Goal: Task Accomplishment & Management: Manage account settings

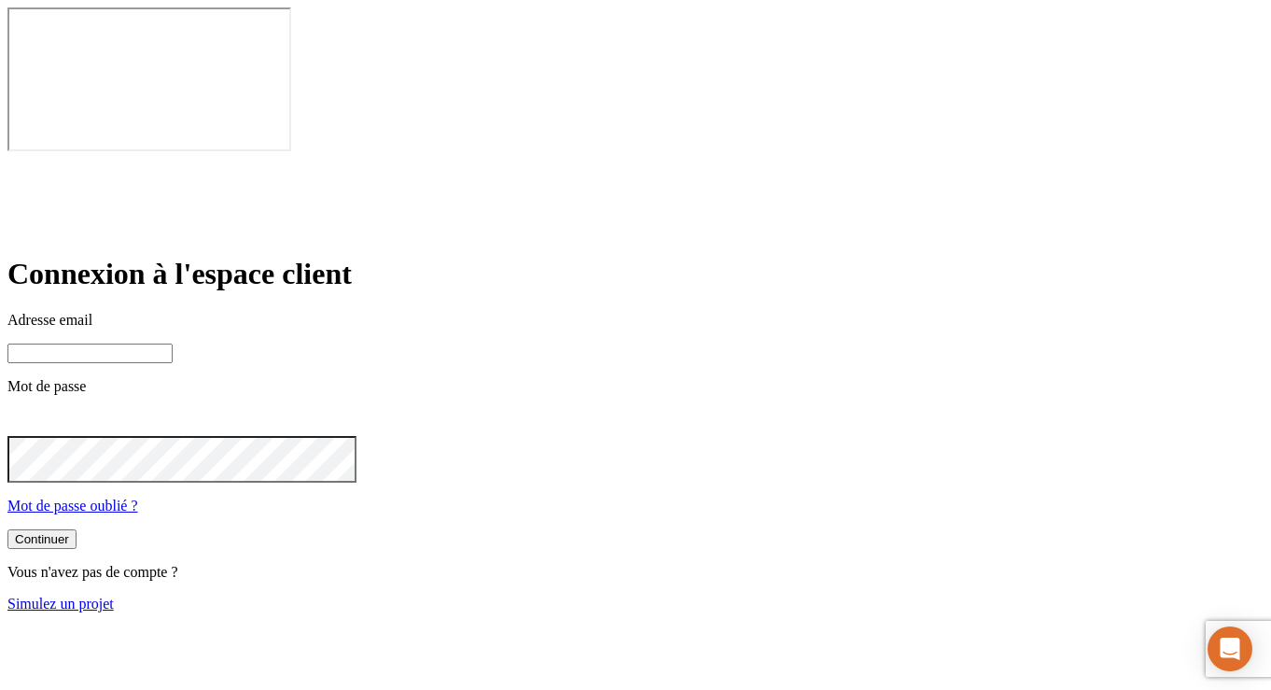
click at [173, 343] on input at bounding box center [89, 353] width 165 height 20
paste input "[PERSON_NAME][DOMAIN_NAME][EMAIL_ADDRESS][DOMAIN_NAME]"
type input "[PERSON_NAME][DOMAIN_NAME][EMAIL_ADDRESS][DOMAIN_NAME]"
click at [77, 531] on button "Continuer" at bounding box center [41, 541] width 69 height 20
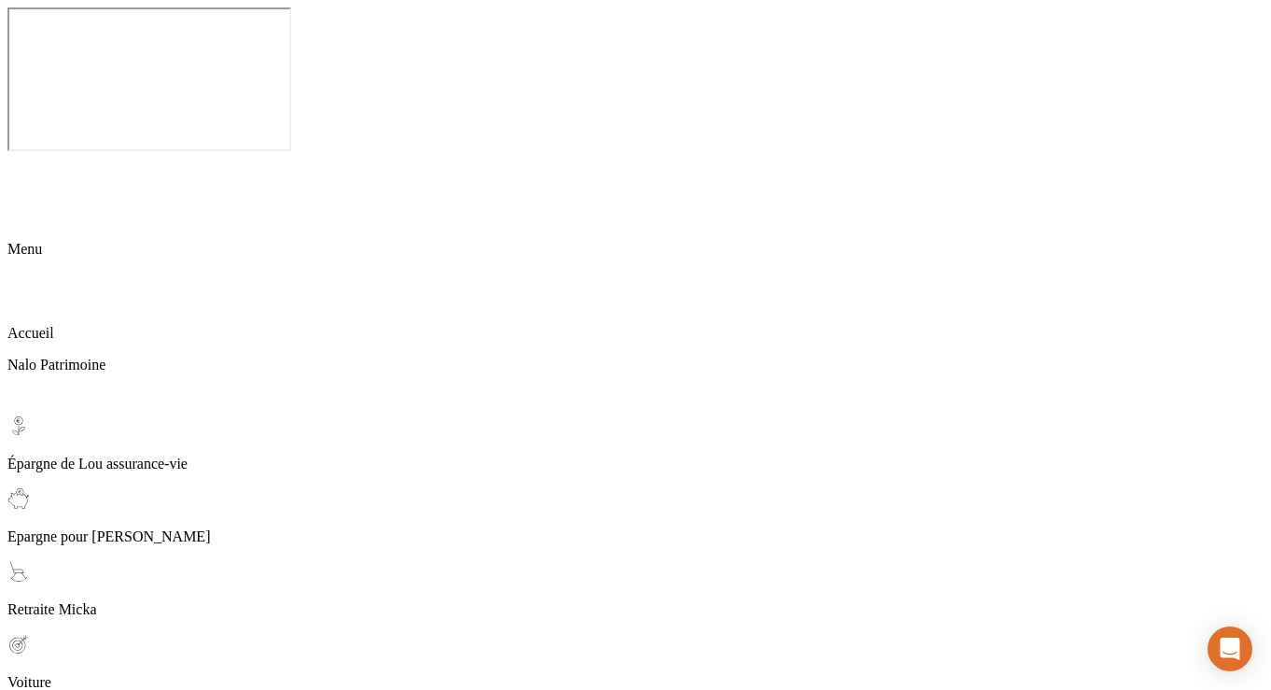
scroll to position [147, 0]
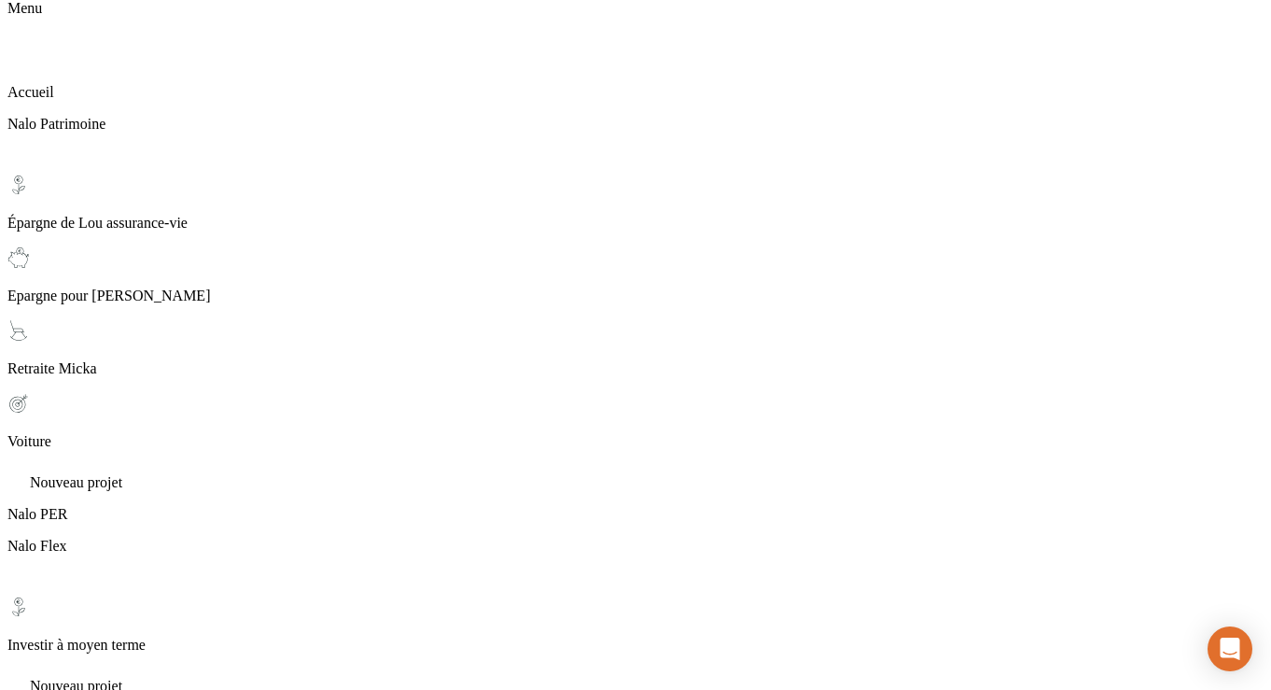
scroll to position [147, 0]
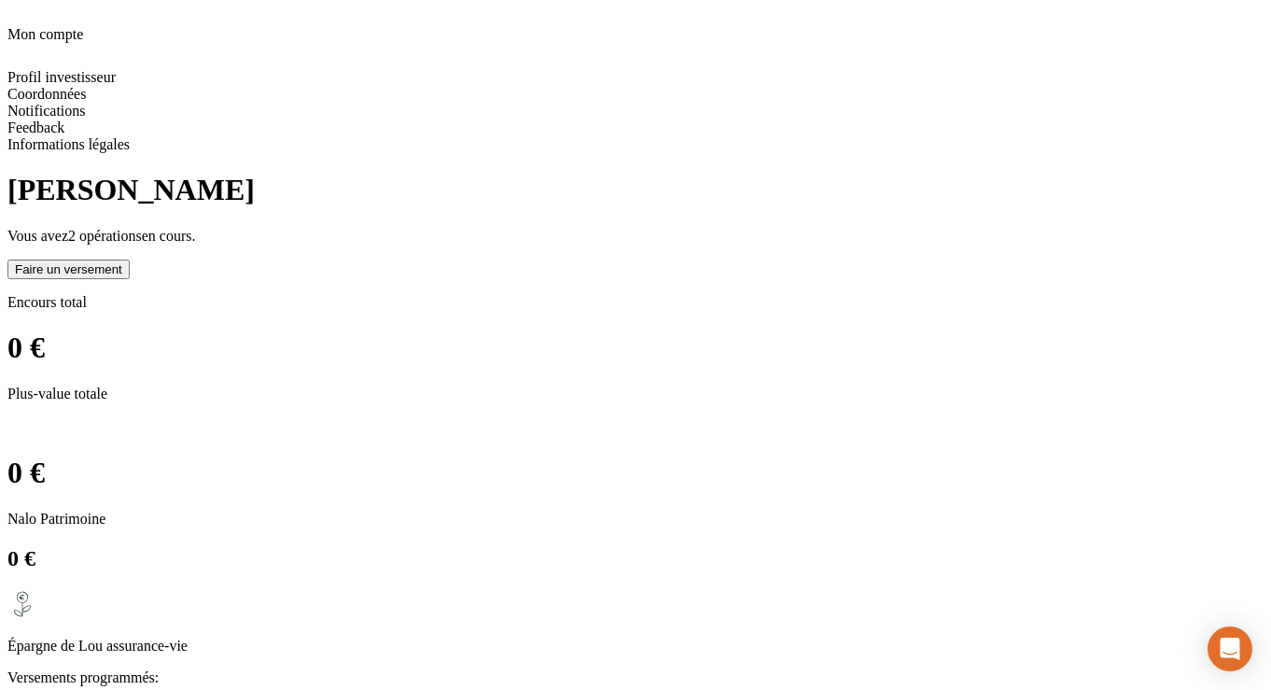
scroll to position [0, 0]
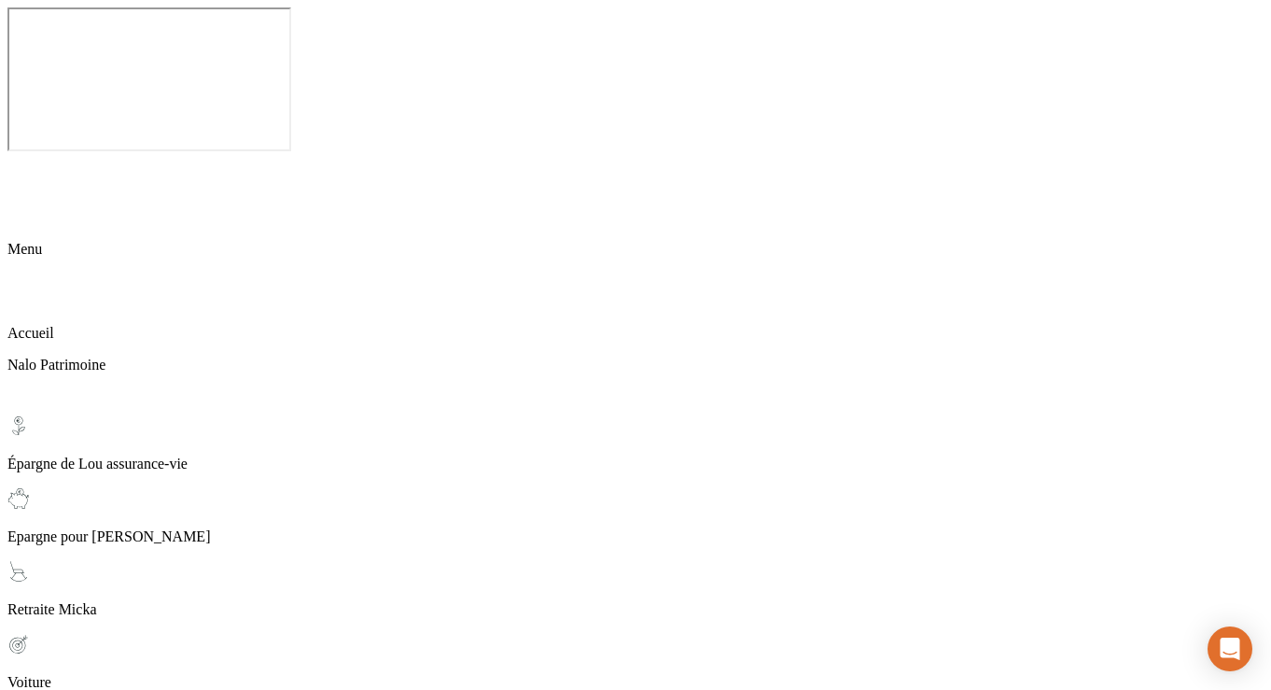
scroll to position [147, 0]
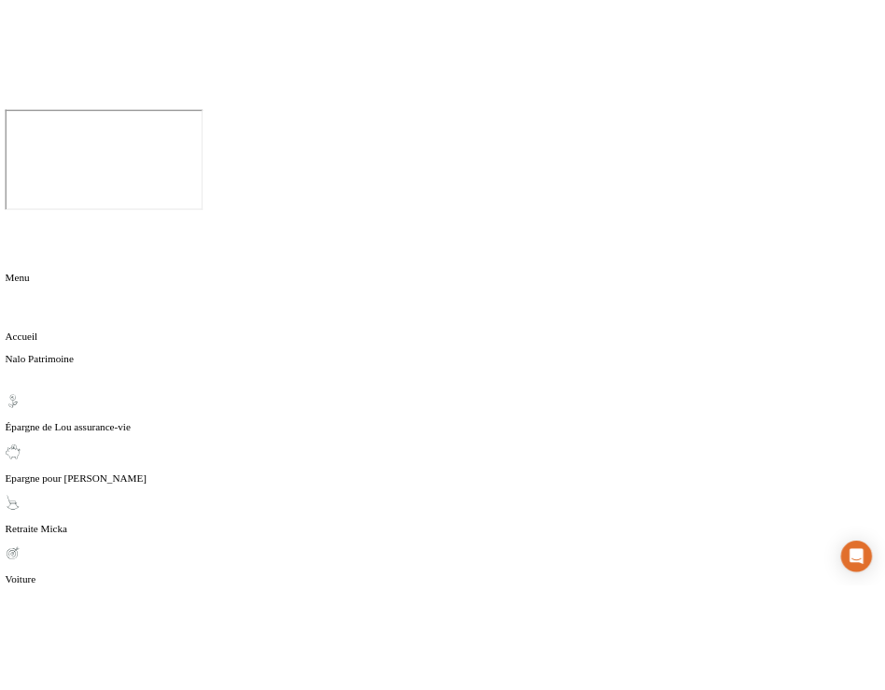
scroll to position [0, 0]
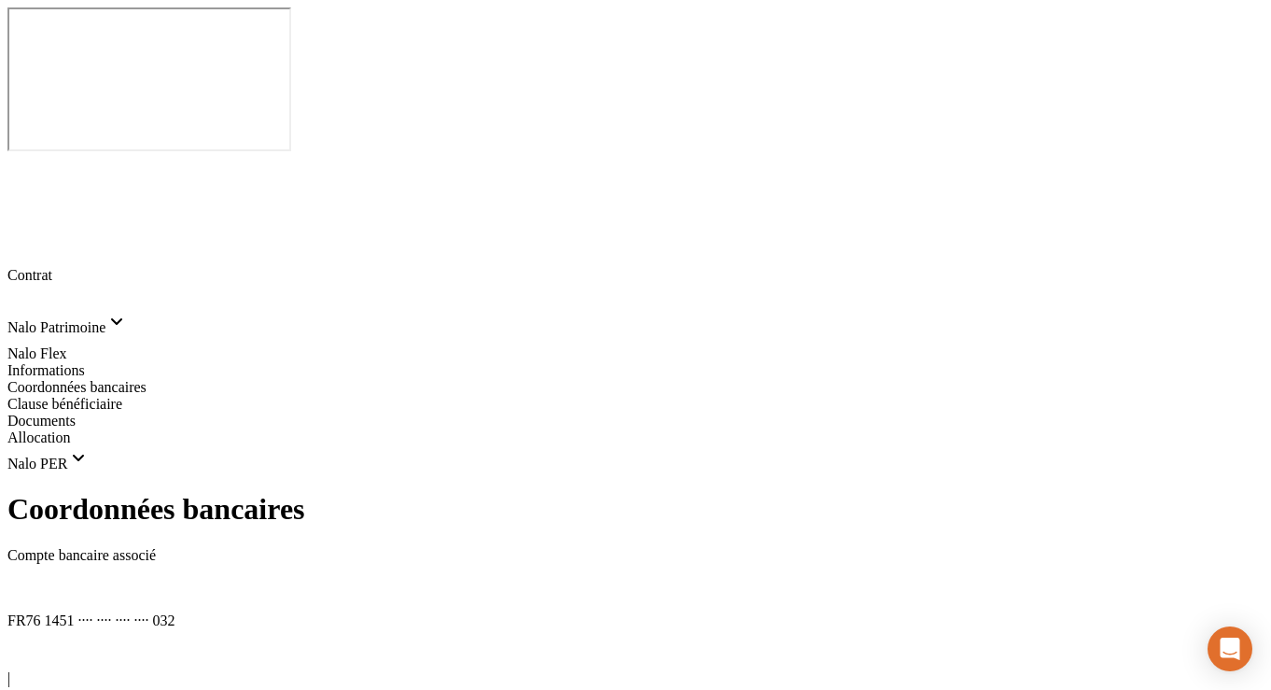
click at [22, 578] on icon at bounding box center [14, 585] width 15 height 15
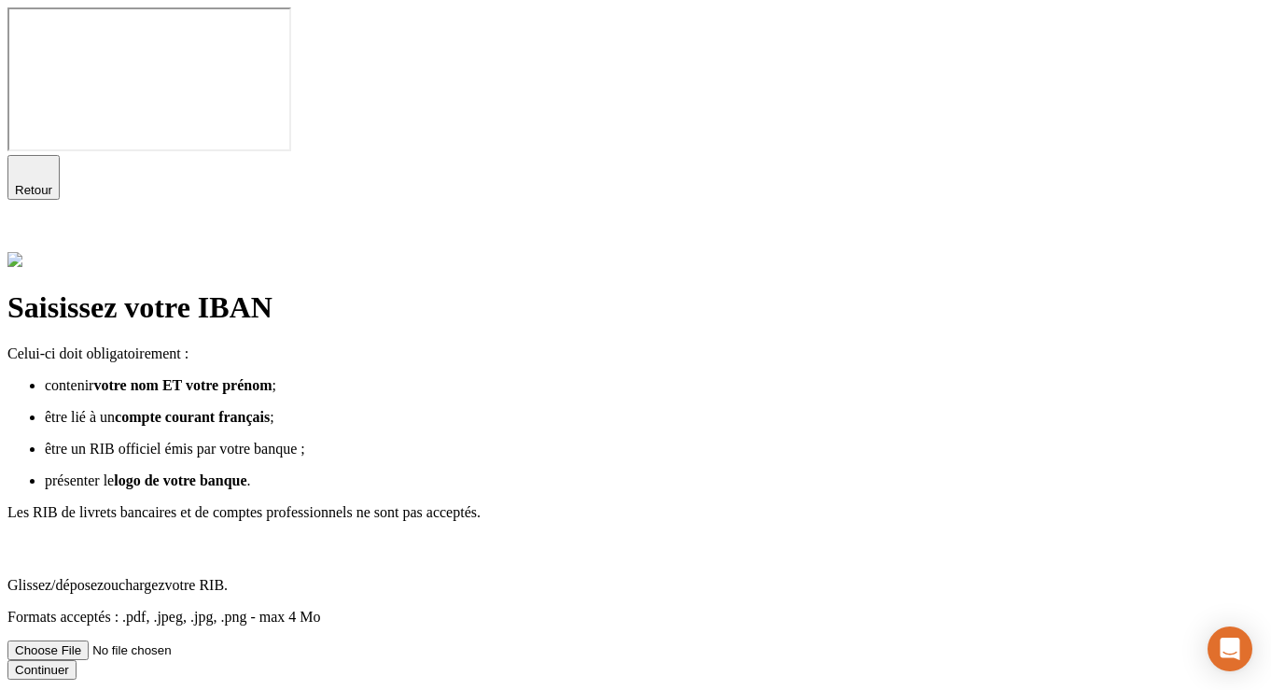
click at [800, 536] on div at bounding box center [635, 549] width 1256 height 26
click at [244, 640] on input "Glissez/déposez ou chargez votre RIB. Formats acceptés : .pdf, .jpeg, .jpg, .pn…" at bounding box center [125, 650] width 236 height 20
click at [77, 660] on button "Continuer" at bounding box center [41, 670] width 69 height 20
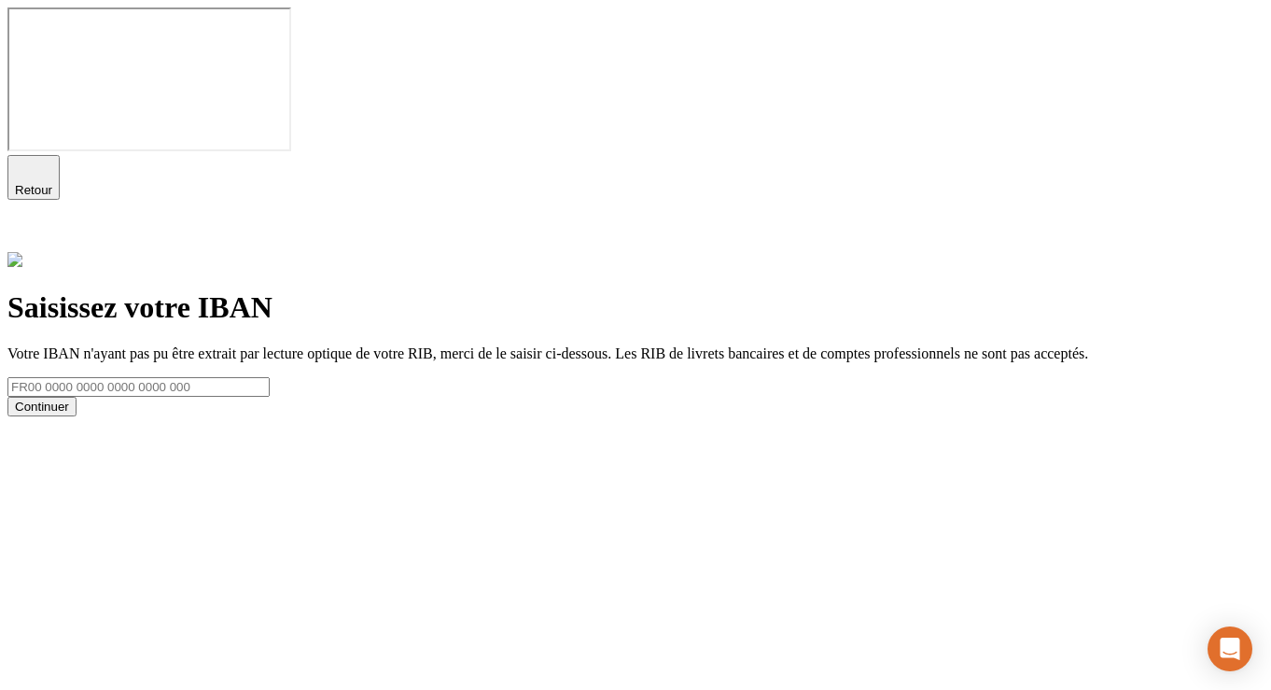
click at [270, 377] on input "text" at bounding box center [138, 387] width 262 height 20
paste input "[FINANCIAL_ID]"
type input "[FINANCIAL_ID]"
click at [69, 399] on div "Continuer" at bounding box center [42, 406] width 54 height 14
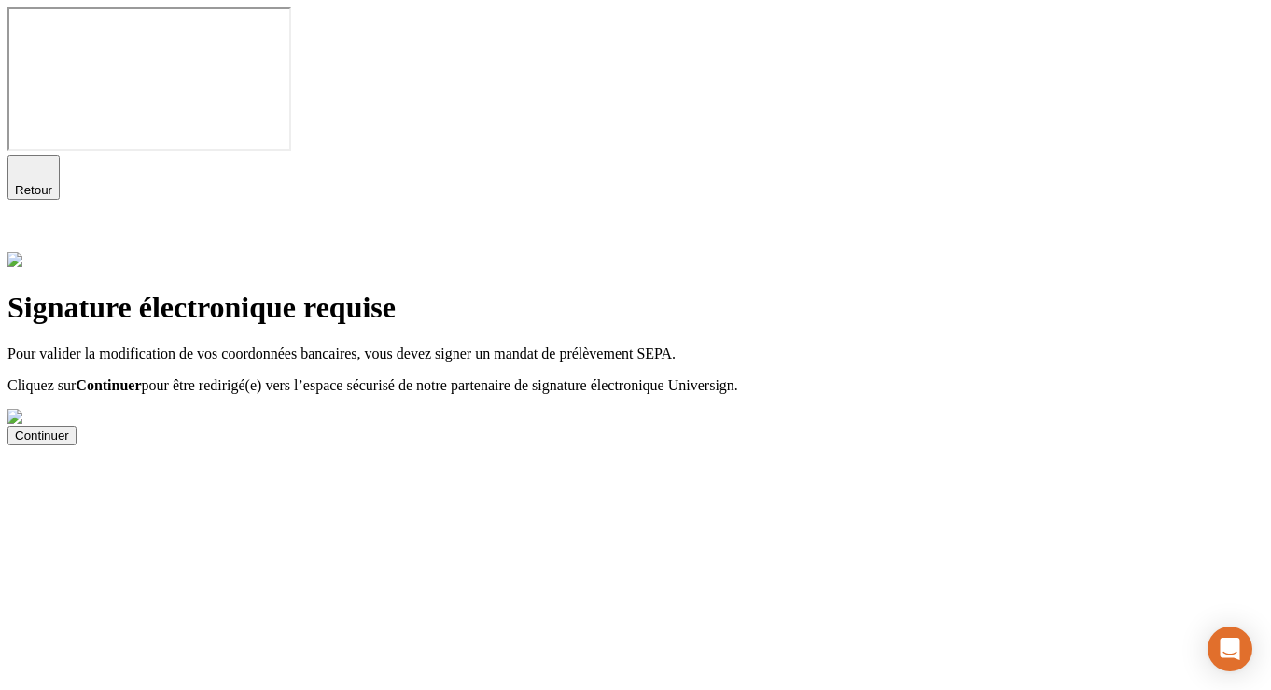
click at [434, 401] on div "Cliquez sur Continuer pour être redirigé(e) vers l’espace sécurisé de notre par…" at bounding box center [635, 411] width 1256 height 68
click at [69, 436] on div "Continuer" at bounding box center [42, 435] width 54 height 14
click at [77, 445] on button "Continuer" at bounding box center [41, 435] width 69 height 20
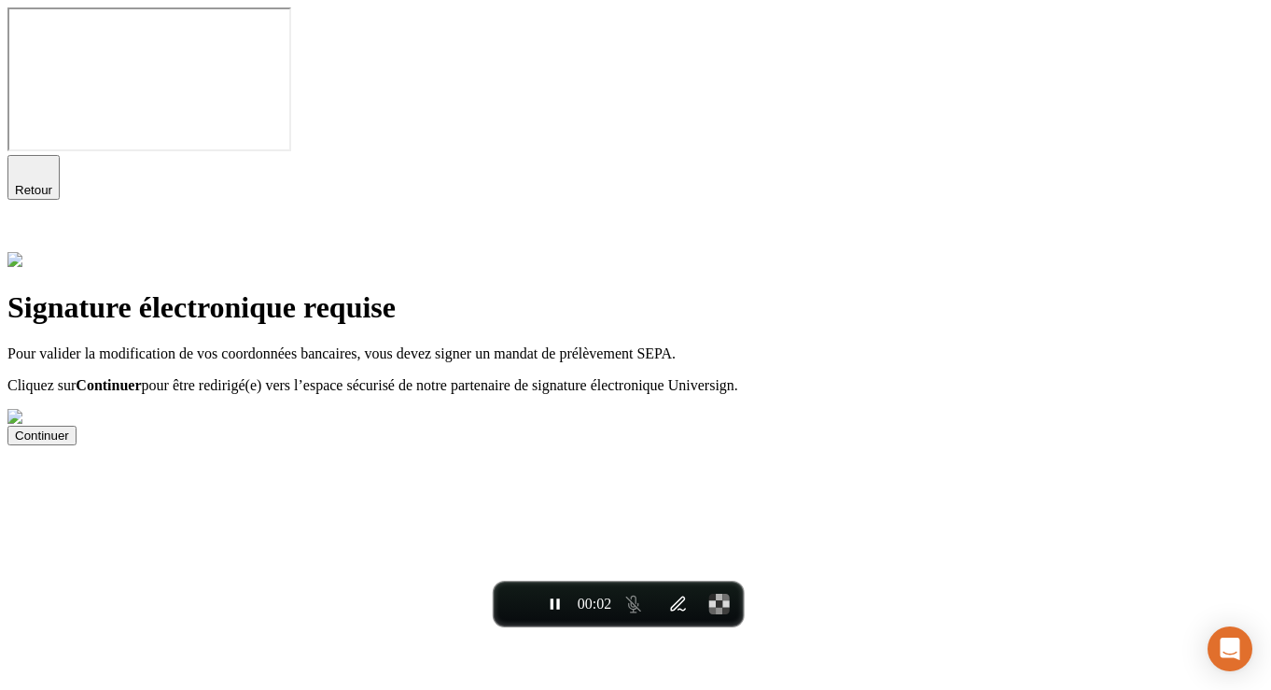
click at [69, 435] on div "Continuer" at bounding box center [42, 435] width 54 height 14
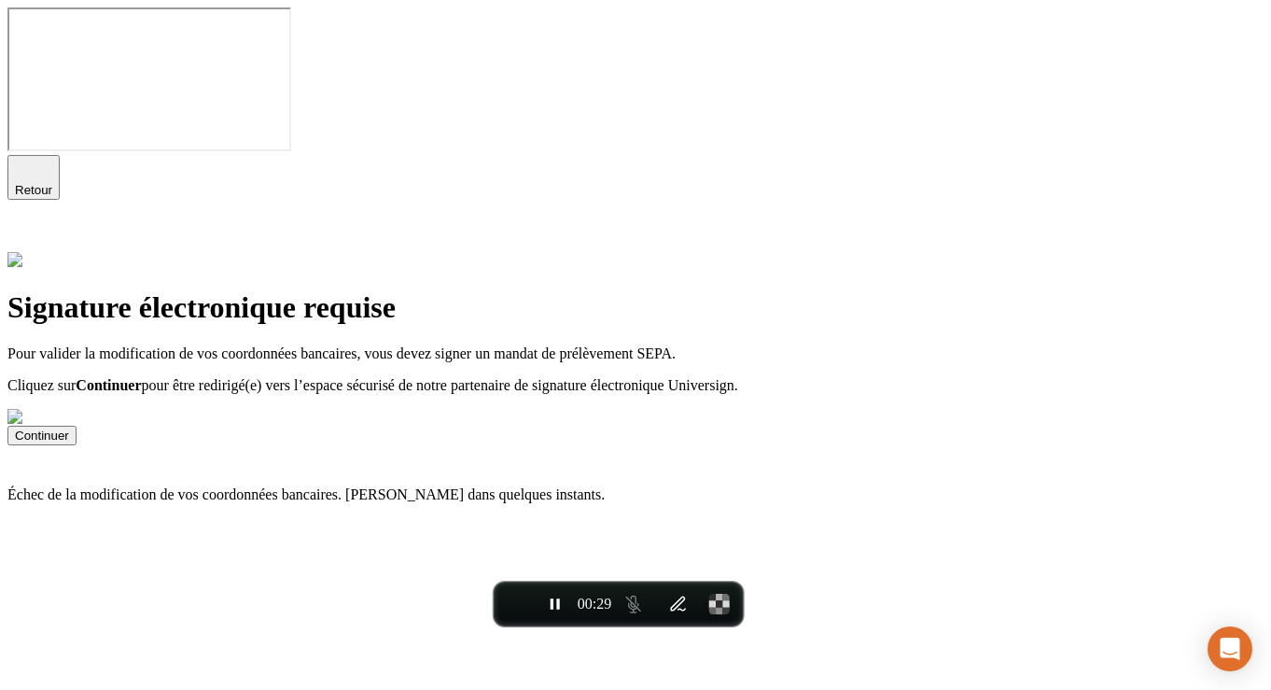
click at [52, 183] on span "Retour" at bounding box center [33, 190] width 37 height 14
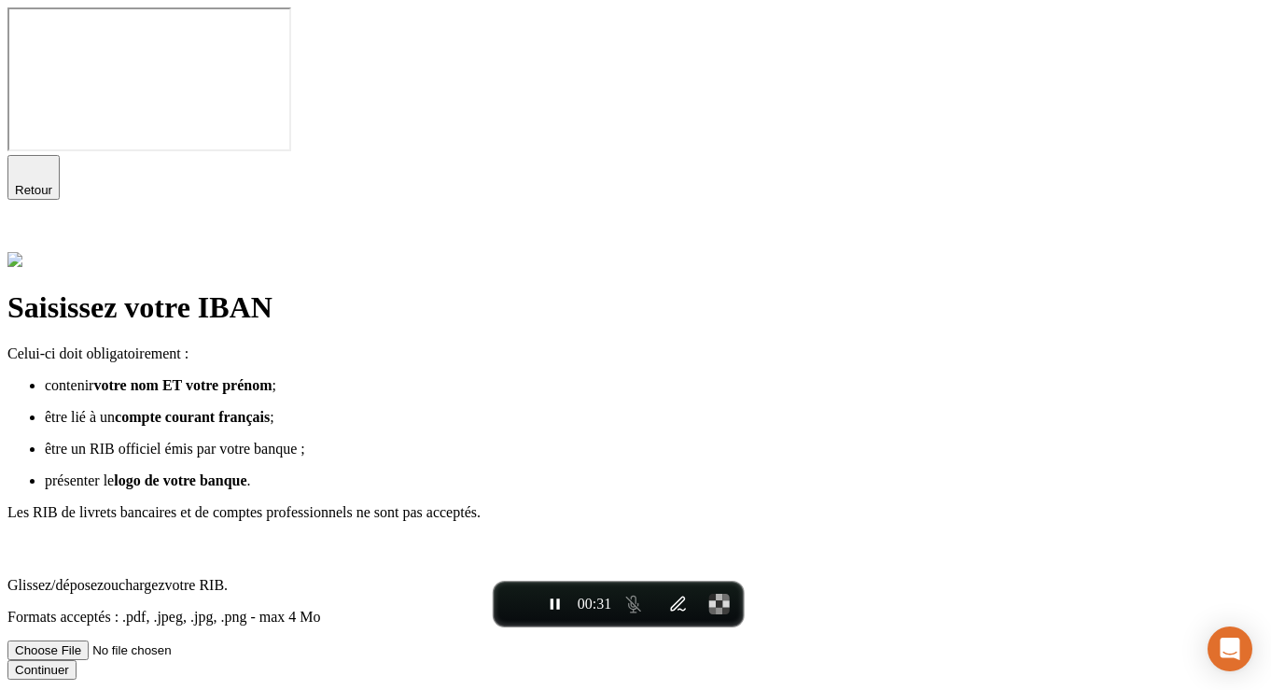
click at [104, 577] on bold "Glissez/déposez" at bounding box center [55, 585] width 96 height 16
click at [244, 640] on input "Glissez/déposez ou chargez votre RIB. Formats acceptés : .pdf, .jpeg, .jpg, .pn…" at bounding box center [125, 650] width 236 height 20
click at [77, 660] on button "Continuer" at bounding box center [41, 670] width 69 height 20
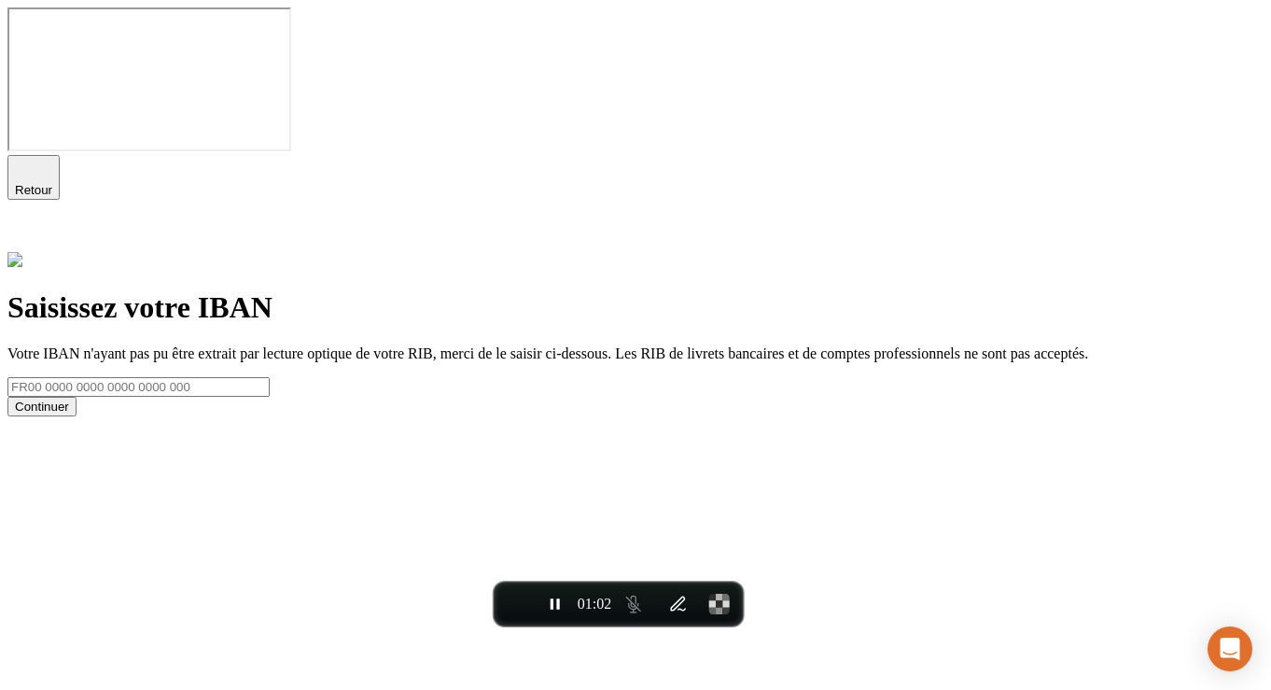
click at [270, 377] on input "text" at bounding box center [138, 387] width 262 height 20
paste input "[FINANCIAL_ID]"
type input "[FINANCIAL_ID]"
click at [69, 399] on div "Continuer" at bounding box center [42, 406] width 54 height 14
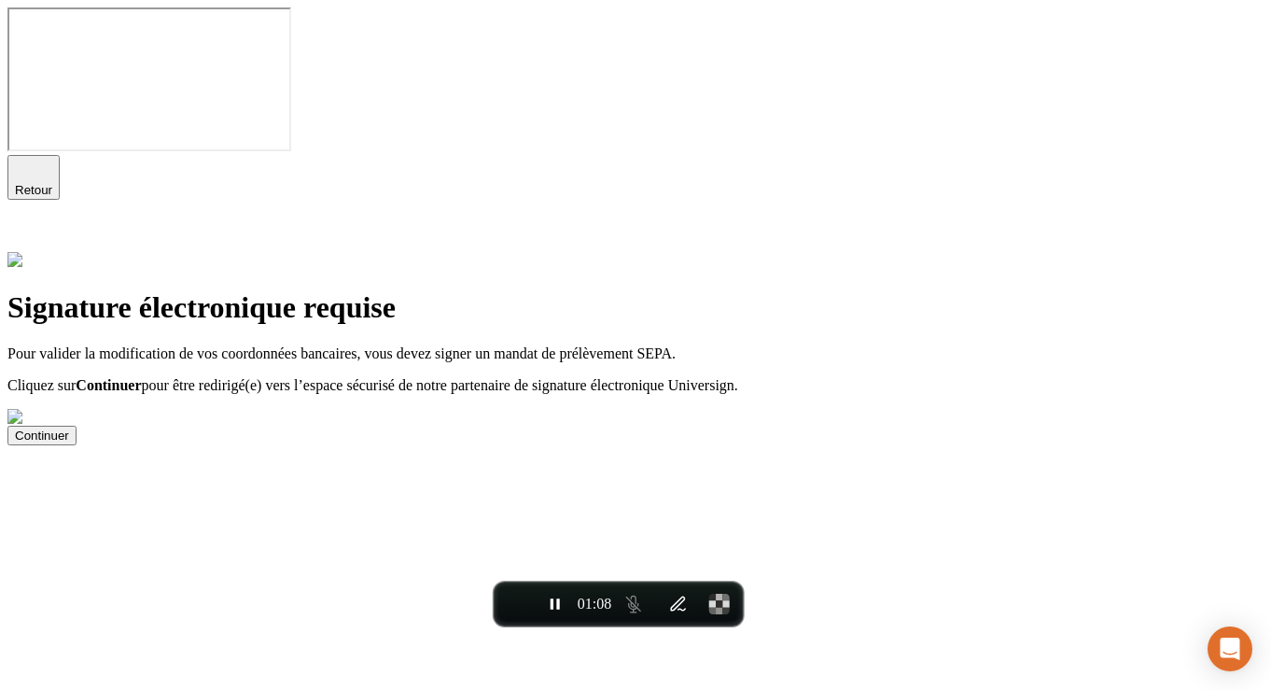
click at [77, 445] on button "Continuer" at bounding box center [41, 435] width 69 height 20
click at [509, 610] on button "End recording" at bounding box center [516, 604] width 34 height 34
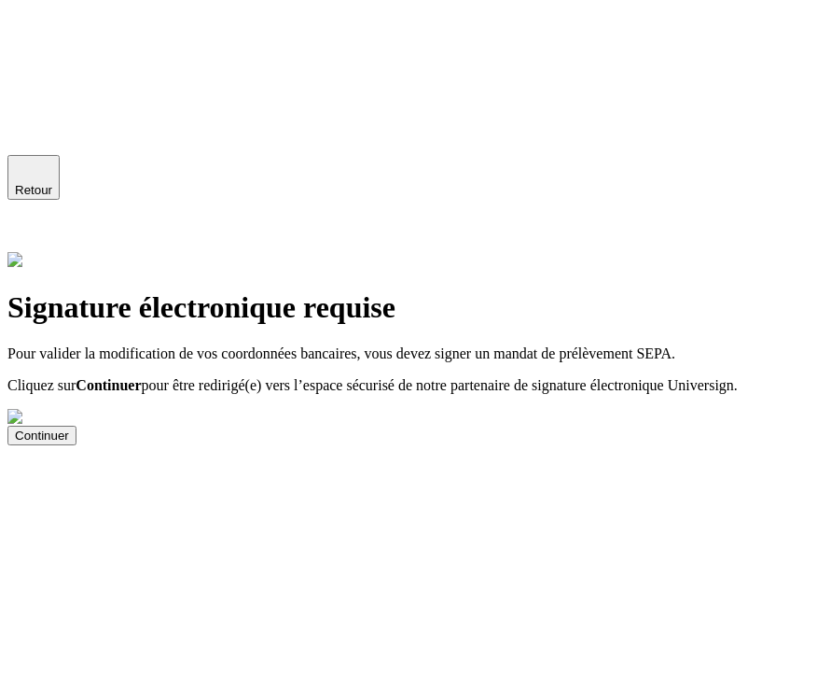
click at [77, 445] on button "Continuer" at bounding box center [41, 435] width 69 height 20
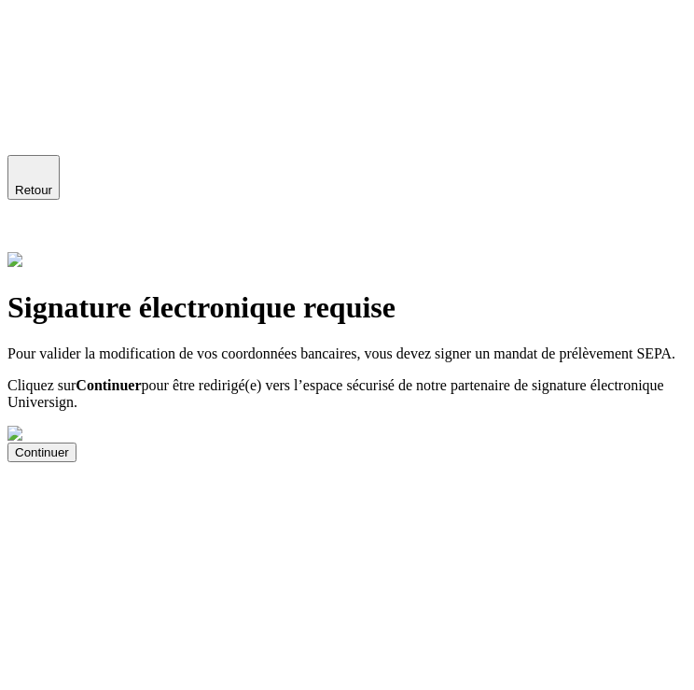
click at [31, 162] on icon "button" at bounding box center [33, 168] width 13 height 13
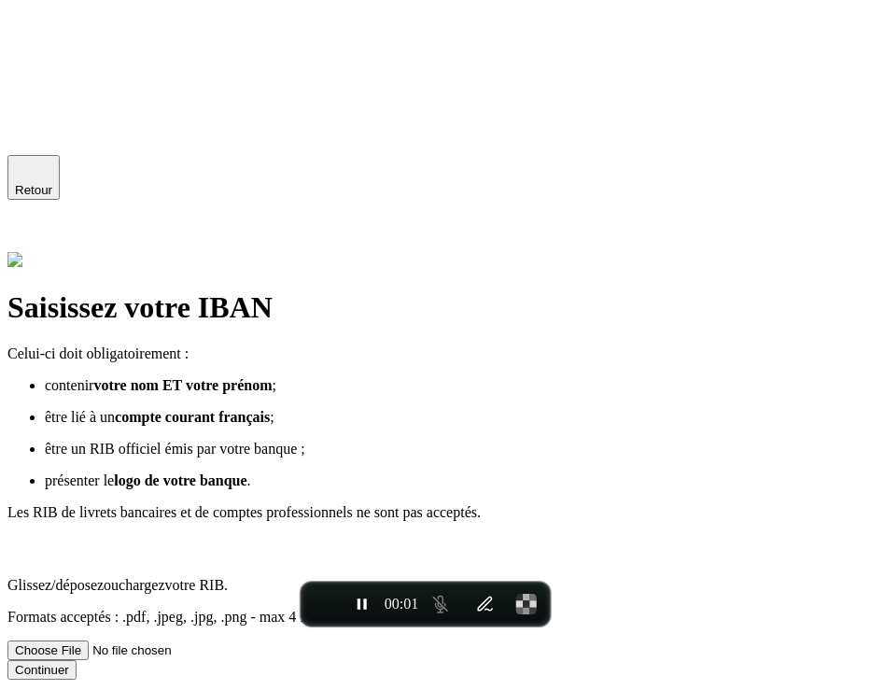
click at [356, 536] on div "Glissez/déposez ou chargez votre RIB. Formats acceptés : .pdf, .jpeg, .jpg, .pn…" at bounding box center [442, 581] width 870 height 90
click at [244, 640] on input "Glissez/déposez ou chargez votre RIB. Formats acceptés : .pdf, .jpeg, .jpg, .pn…" at bounding box center [125, 650] width 236 height 20
click at [77, 660] on button "Continuer" at bounding box center [41, 670] width 69 height 20
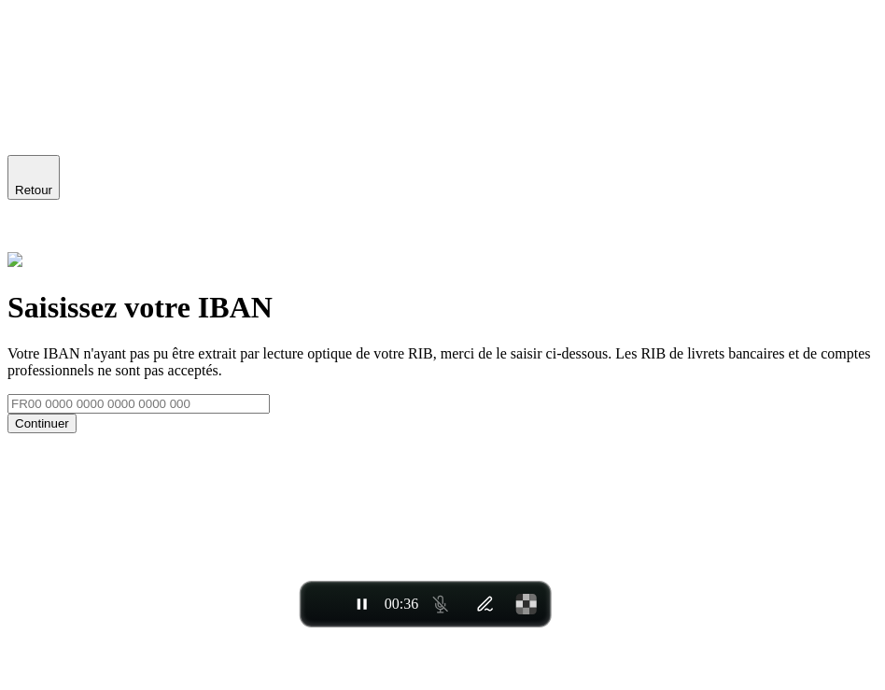
click at [270, 394] on input "text" at bounding box center [138, 404] width 262 height 20
paste input "[FINANCIAL_ID]"
type input "[FINANCIAL_ID]"
click at [77, 433] on button "Continuer" at bounding box center [41, 423] width 69 height 20
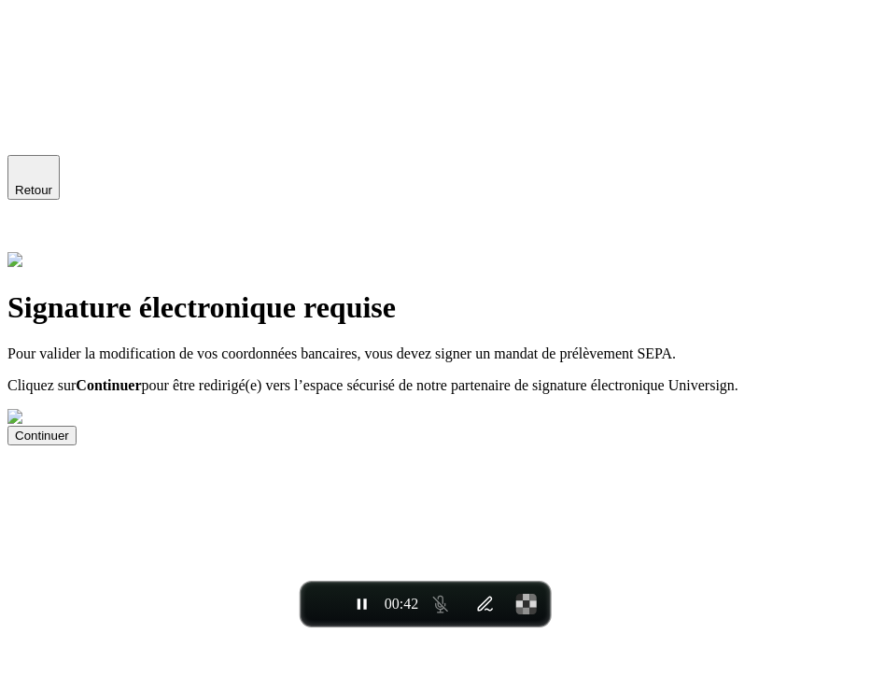
click at [77, 445] on button "Continuer" at bounding box center [41, 435] width 69 height 20
click at [332, 608] on button "End recording" at bounding box center [323, 604] width 34 height 34
